Goal: Information Seeking & Learning: Understand process/instructions

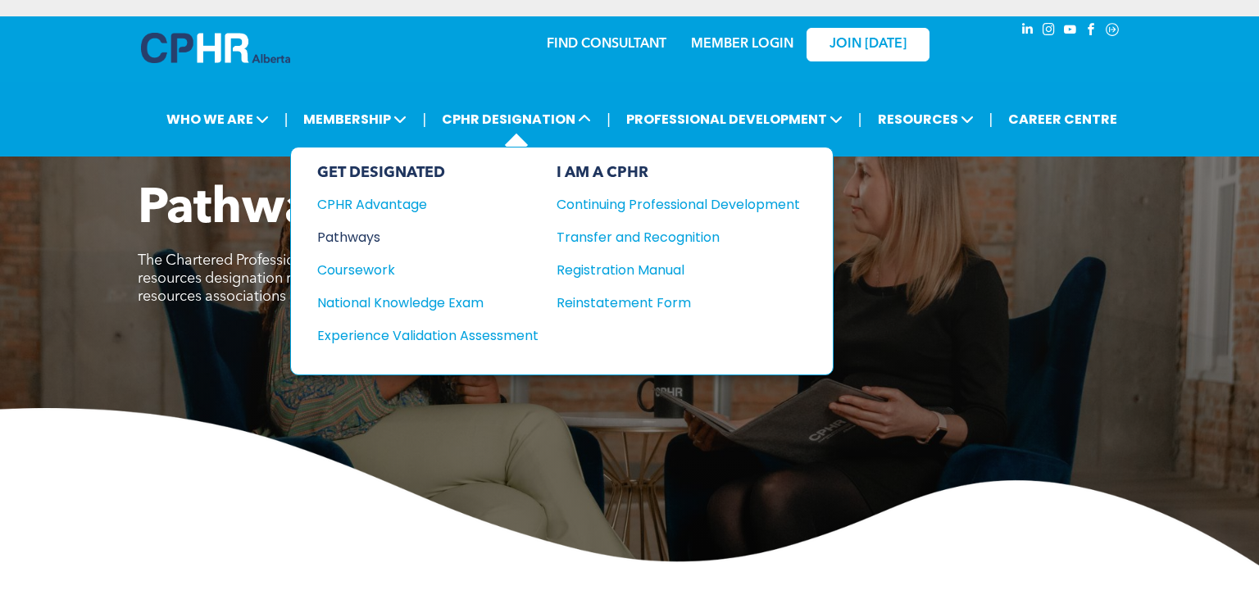
click at [370, 227] on div "Pathways" at bounding box center [416, 237] width 199 height 20
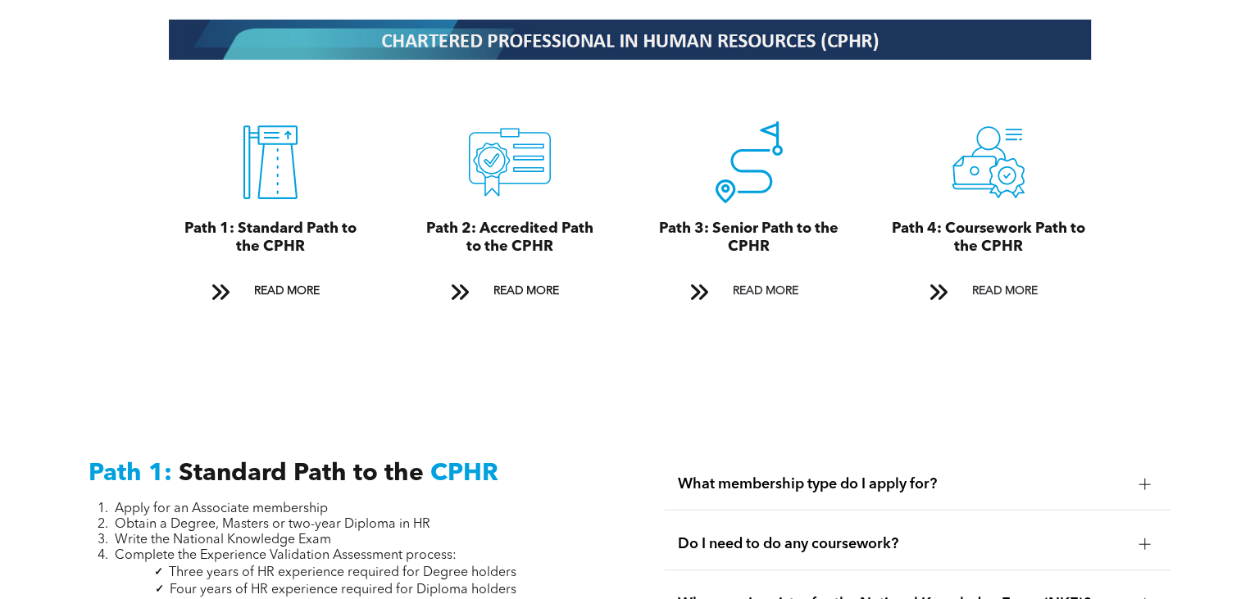
scroll to position [1844, 0]
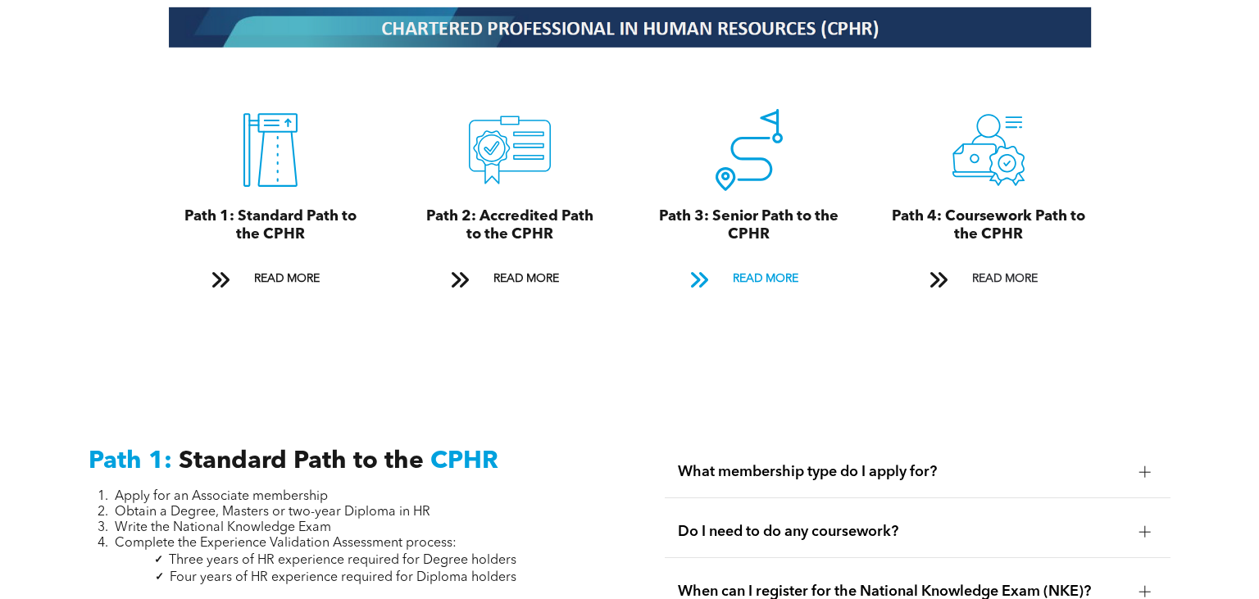
click at [772, 271] on span "READ MORE" at bounding box center [765, 279] width 77 height 30
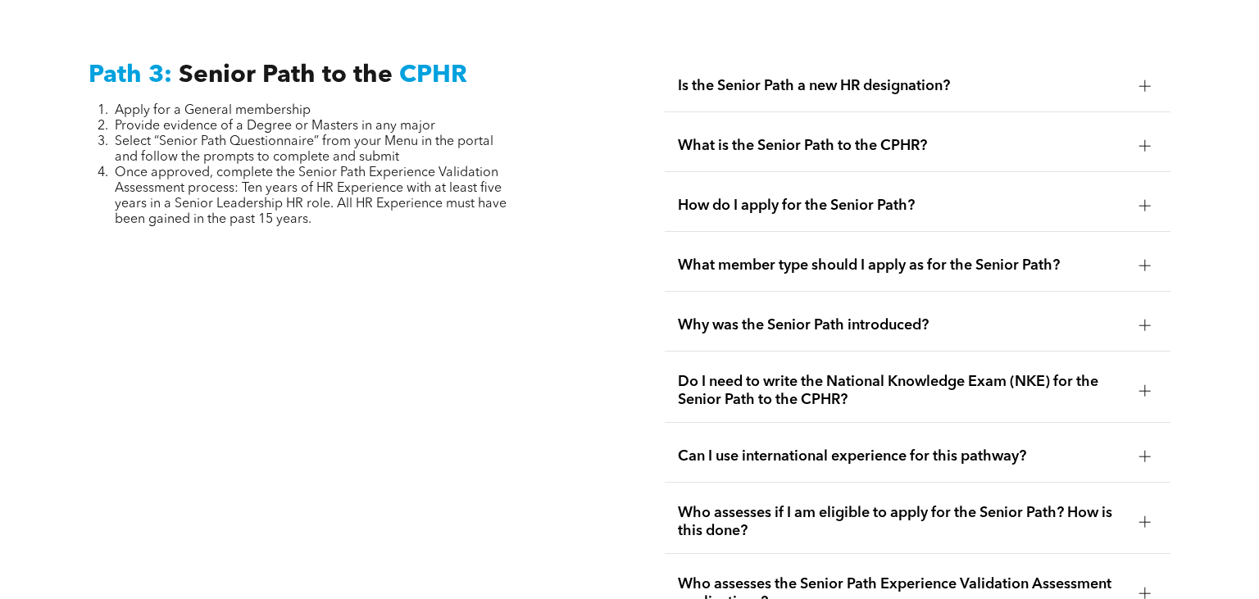
scroll to position [4080, 0]
click at [1143, 142] on div at bounding box center [1144, 146] width 25 height 25
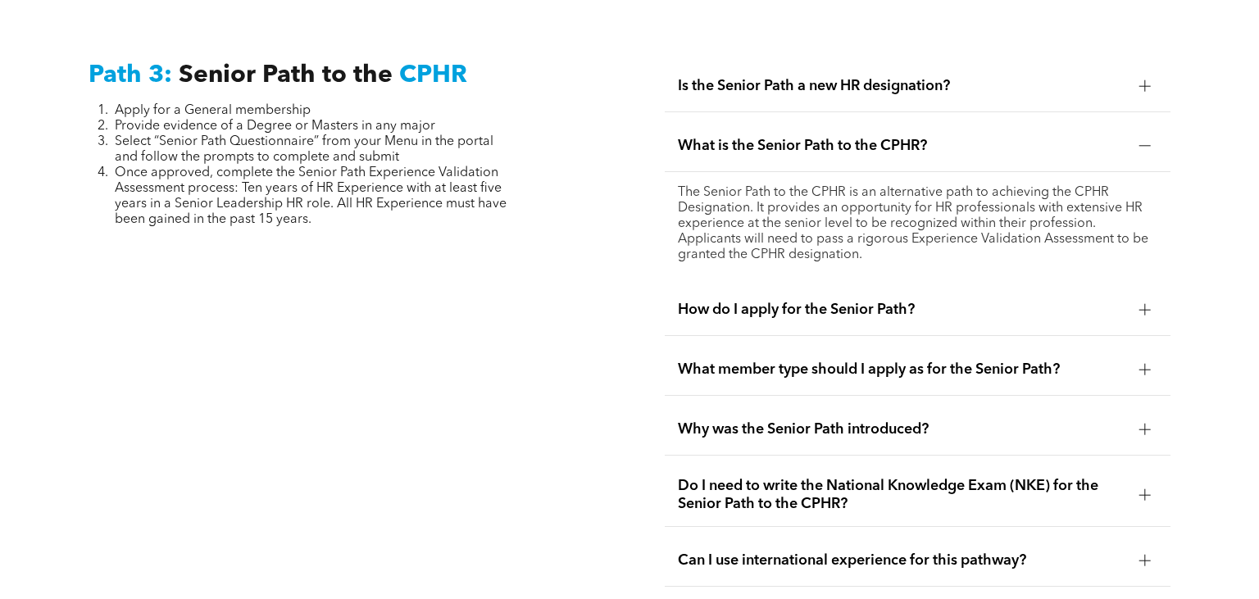
click at [1144, 435] on div at bounding box center [1144, 429] width 11 height 11
